Goal: Go to known website: Access a specific website the user already knows

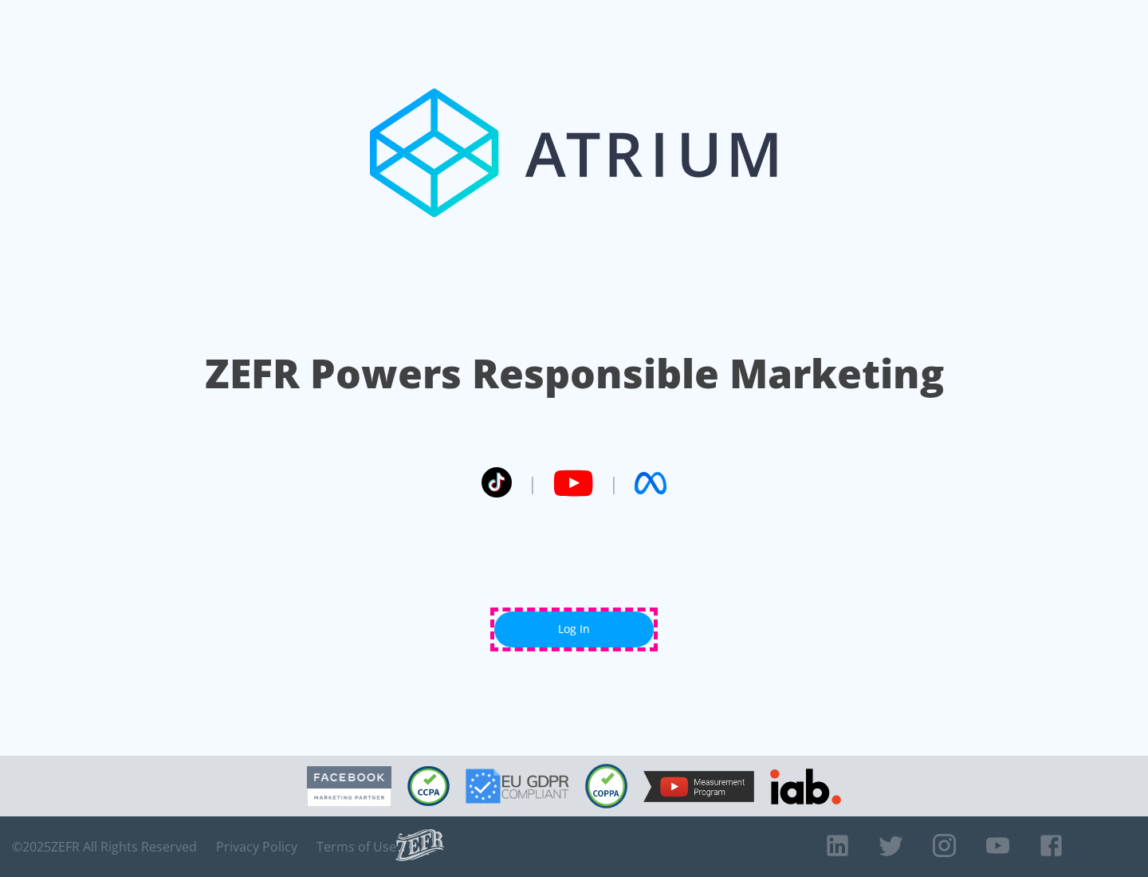
click at [574, 629] on link "Log In" at bounding box center [573, 630] width 159 height 36
